Goal: Information Seeking & Learning: Find specific fact

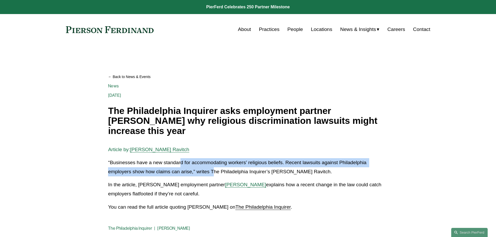
drag, startPoint x: 180, startPoint y: 162, endPoint x: 215, endPoint y: 171, distance: 36.0
click at [215, 171] on p "“Businesses have a new standard for accommodating workers’ religious beliefs. R…" at bounding box center [247, 167] width 279 height 18
drag, startPoint x: 215, startPoint y: 171, endPoint x: 220, endPoint y: 171, distance: 4.7
click at [215, 171] on p "“Businesses have a new standard for accommodating workers’ religious beliefs. R…" at bounding box center [247, 167] width 279 height 18
drag, startPoint x: 338, startPoint y: 170, endPoint x: 100, endPoint y: 161, distance: 238.5
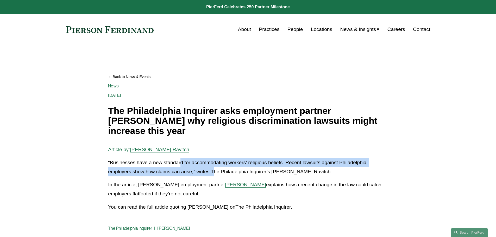
click at [100, 161] on article "Back to News & Events The Philadelphia Inquirer asks employment partner [PERSON…" at bounding box center [248, 152] width 496 height 215
click at [163, 167] on p "“Businesses have a new standard for accommodating workers’ religious beliefs. R…" at bounding box center [247, 167] width 279 height 18
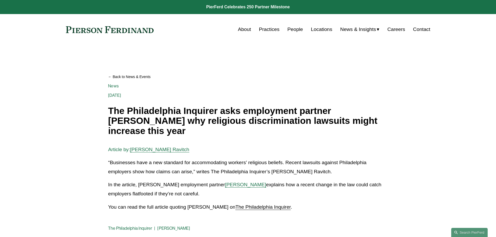
click at [164, 167] on p "“Businesses have a new standard for accommodating workers’ religious beliefs. R…" at bounding box center [247, 167] width 279 height 18
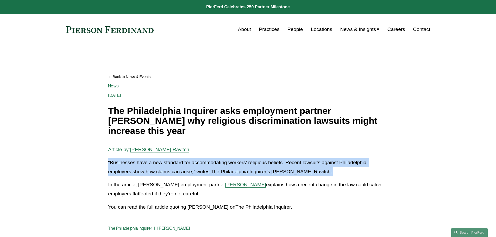
click at [164, 167] on p "“Businesses have a new standard for accommodating workers’ religious beliefs. R…" at bounding box center [247, 167] width 279 height 18
click at [164, 169] on p "“Businesses have a new standard for accommodating workers’ religious beliefs. R…" at bounding box center [247, 167] width 279 height 18
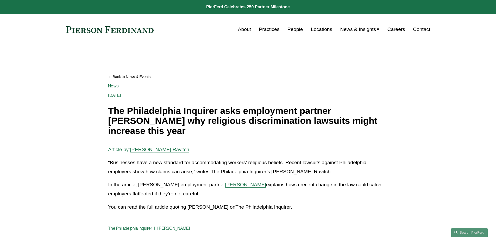
click at [164, 173] on p "“Businesses have a new standard for accommodating workers’ religious beliefs. R…" at bounding box center [247, 167] width 279 height 18
click at [164, 174] on p "“Businesses have a new standard for accommodating workers’ religious beliefs. R…" at bounding box center [247, 167] width 279 height 18
click at [156, 187] on p "In the article, [PERSON_NAME] employment partner [PERSON_NAME] explains how a r…" at bounding box center [247, 189] width 279 height 18
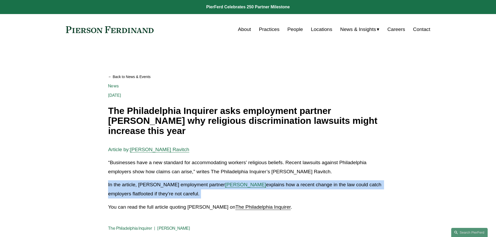
click at [156, 186] on p "In the article, [PERSON_NAME] employment partner [PERSON_NAME] explains how a r…" at bounding box center [247, 189] width 279 height 18
click at [156, 190] on p "In the article, [PERSON_NAME] employment partner [PERSON_NAME] explains how a r…" at bounding box center [247, 189] width 279 height 18
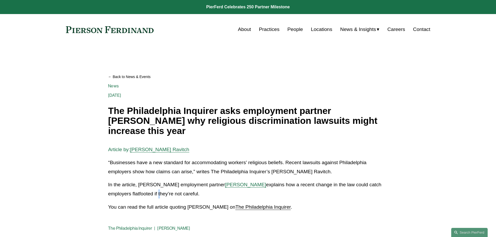
click at [158, 193] on p "In the article, [PERSON_NAME] employment partner [PERSON_NAME] explains how a r…" at bounding box center [247, 189] width 279 height 18
click at [158, 194] on p "In the article, [PERSON_NAME] employment partner [PERSON_NAME] explains how a r…" at bounding box center [247, 189] width 279 height 18
click at [160, 196] on p "In the article, [PERSON_NAME] employment partner [PERSON_NAME] explains how a r…" at bounding box center [247, 189] width 279 height 18
click at [161, 196] on p "In the article, [PERSON_NAME] employment partner [PERSON_NAME] explains how a r…" at bounding box center [247, 189] width 279 height 18
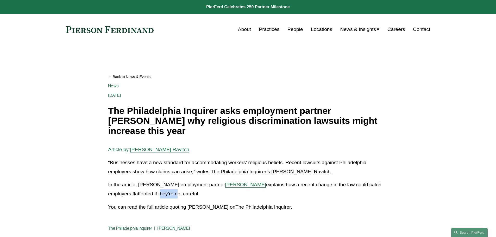
click at [160, 197] on p "In the article, [PERSON_NAME] employment partner [PERSON_NAME] explains how a r…" at bounding box center [247, 189] width 279 height 18
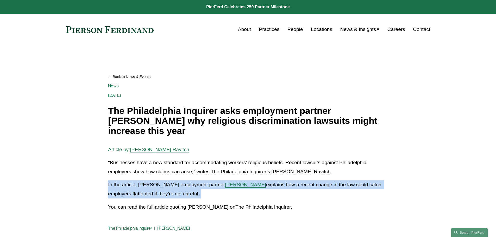
click at [160, 197] on p "In the article, [PERSON_NAME] employment partner [PERSON_NAME] explains how a r…" at bounding box center [247, 189] width 279 height 18
click at [220, 194] on p "In the article, [PERSON_NAME] employment partner [PERSON_NAME] explains how a r…" at bounding box center [247, 189] width 279 height 18
click at [220, 196] on p "In the article, [PERSON_NAME] employment partner [PERSON_NAME] explains how a r…" at bounding box center [247, 189] width 279 height 18
click at [150, 194] on p "In the article, [PERSON_NAME] employment partner [PERSON_NAME] explains how a r…" at bounding box center [247, 189] width 279 height 18
